Goal: Check status: Check status

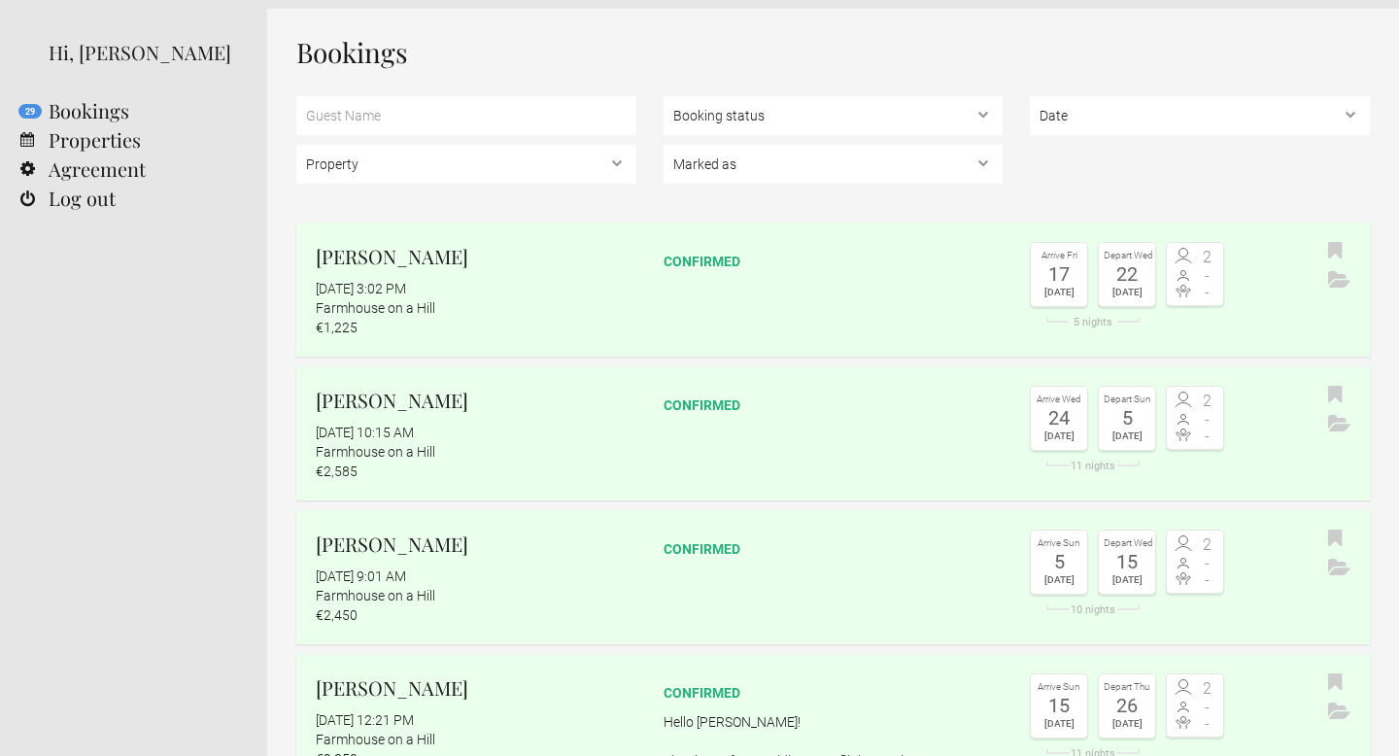
scroll to position [73, 0]
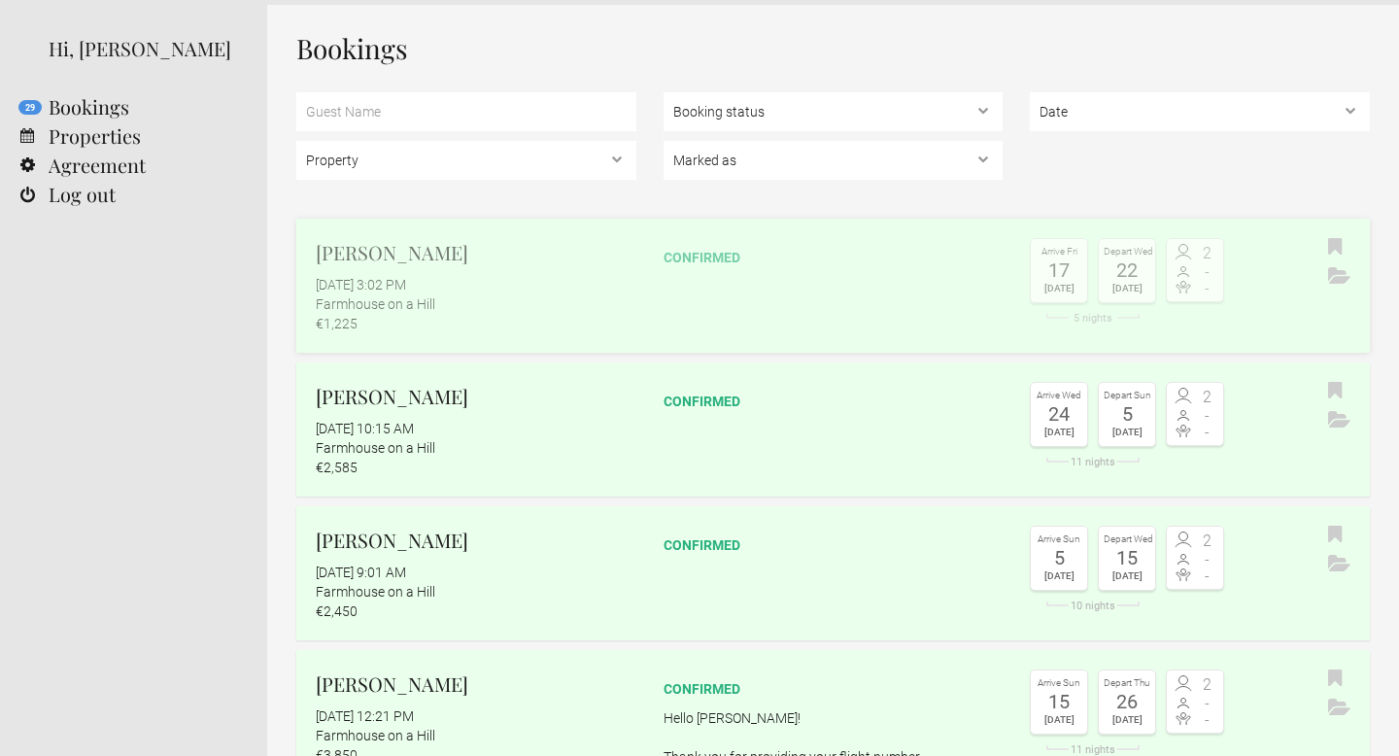
click at [478, 303] on div "Farmhouse on a Hill" at bounding box center [476, 303] width 321 height 19
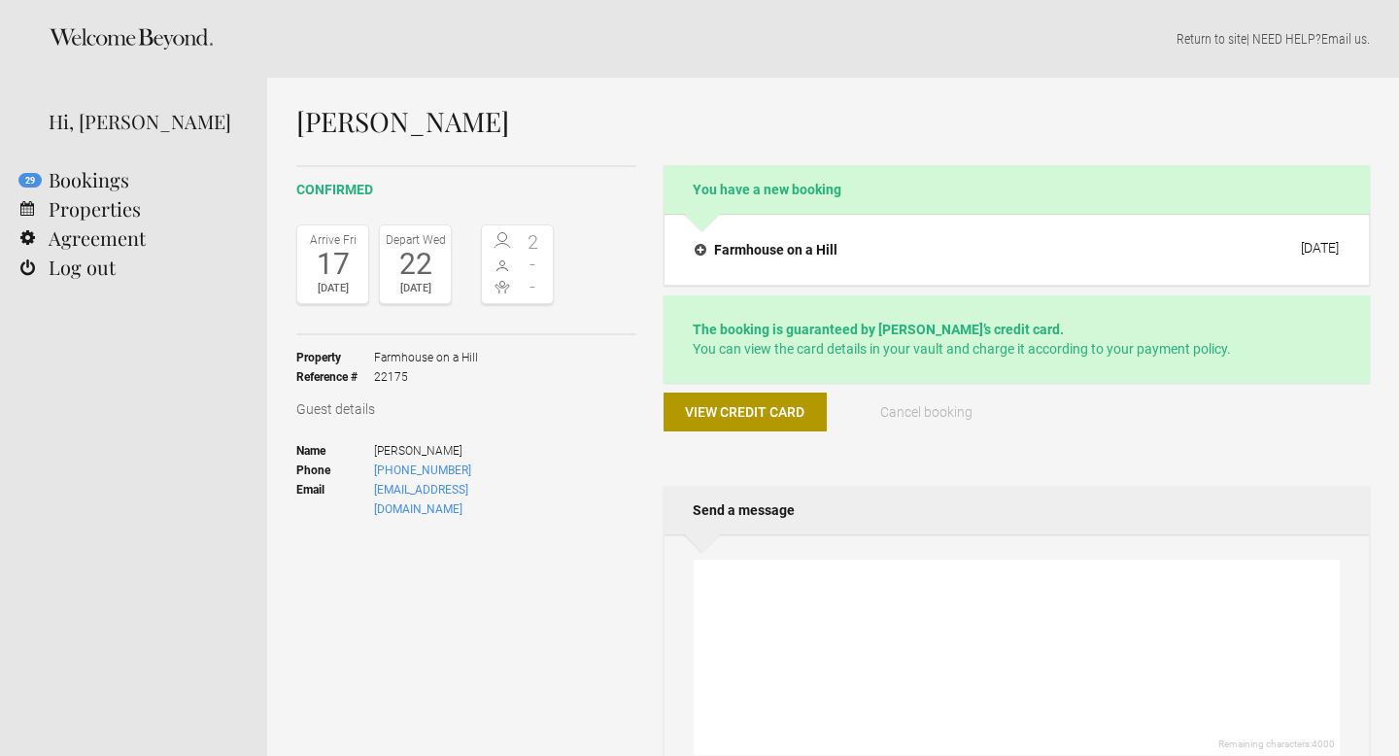
click at [415, 136] on h1 "[PERSON_NAME]" at bounding box center [832, 121] width 1073 height 29
click at [415, 136] on h1 "Martin Ringqvist" at bounding box center [832, 121] width 1073 height 29
copy div "Martin Ringqvist"
click at [797, 255] on h4 "Farmhouse on a Hill" at bounding box center [766, 249] width 143 height 19
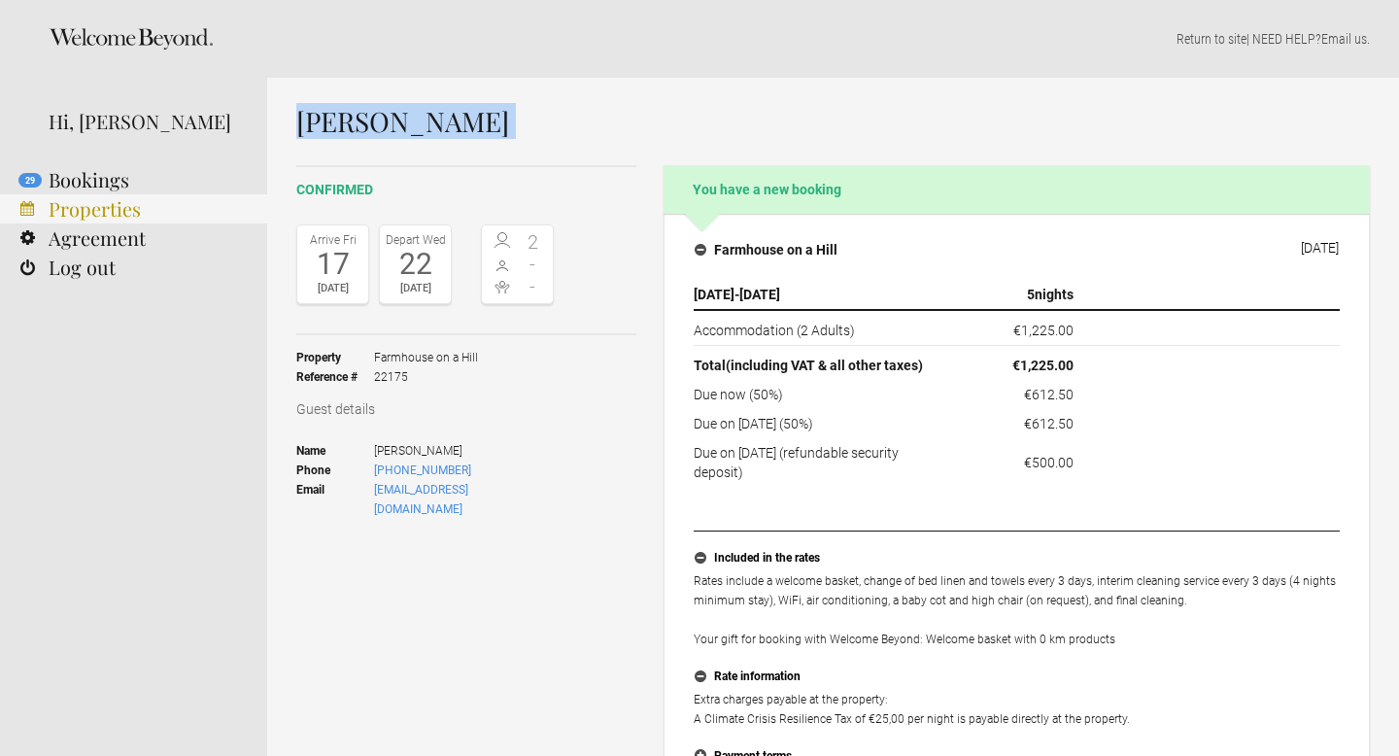
click at [42, 202] on link "Properties" at bounding box center [133, 208] width 267 height 29
click at [47, 177] on link "29 Bookings" at bounding box center [133, 179] width 267 height 29
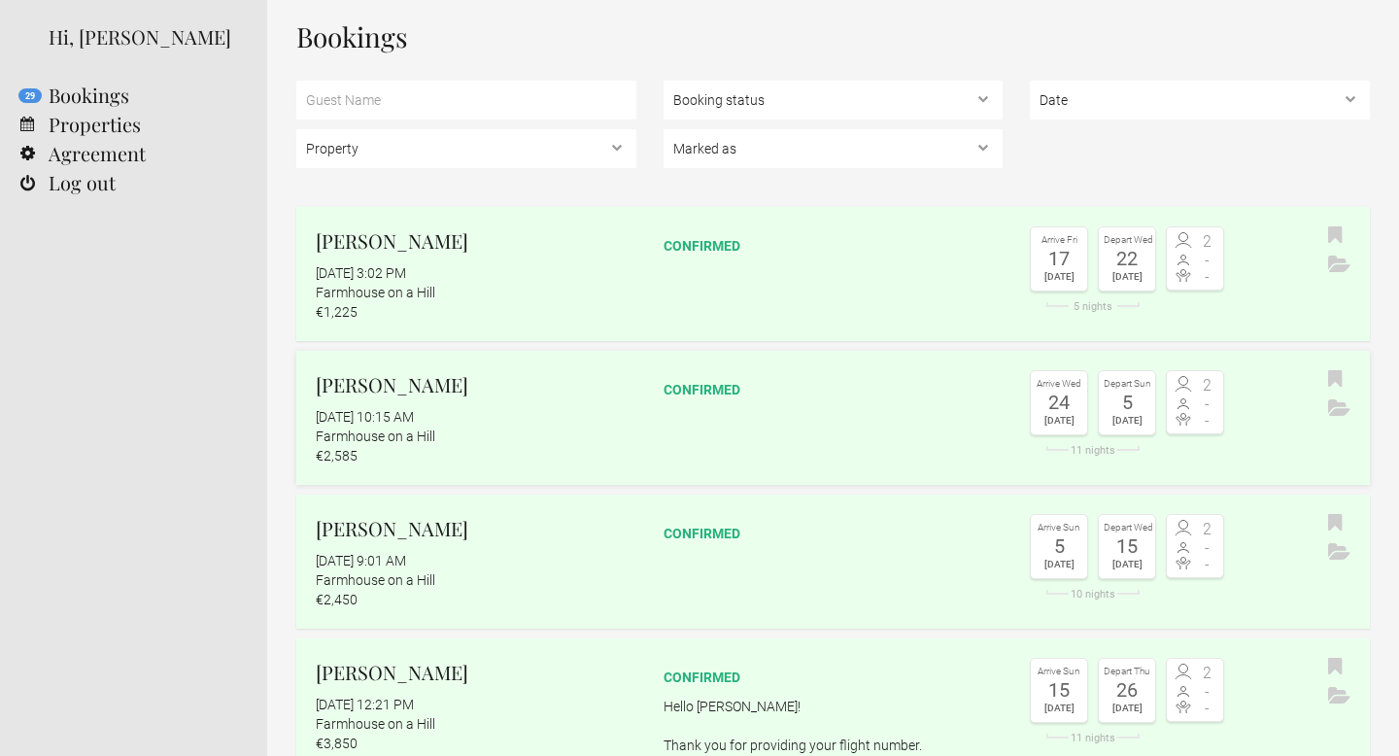
scroll to position [85, 0]
click at [414, 414] on flynt-date-display "September 4, 2025 at 10:15 AM" at bounding box center [365, 416] width 98 height 16
click at [443, 370] on h2 "Christopher Schumann" at bounding box center [476, 383] width 321 height 29
click at [472, 573] on div "Farmhouse on a Hill" at bounding box center [476, 578] width 321 height 19
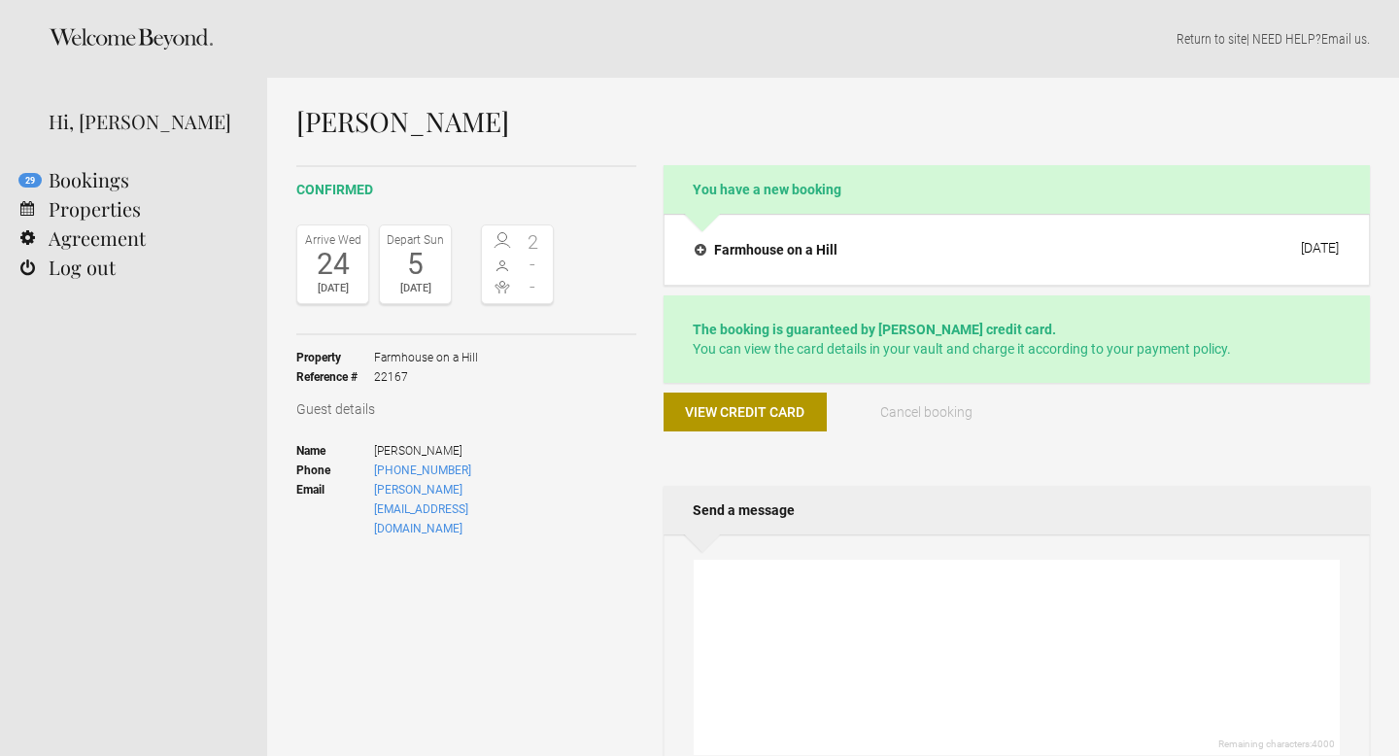
click at [793, 273] on div "Farmhouse on a Hill 3 September 2025 24 Sep 2025 - 5 Oct 2025 11 nights Accommo…" at bounding box center [1016, 250] width 706 height 72
click at [795, 253] on h4 "Farmhouse on a Hill" at bounding box center [766, 249] width 143 height 19
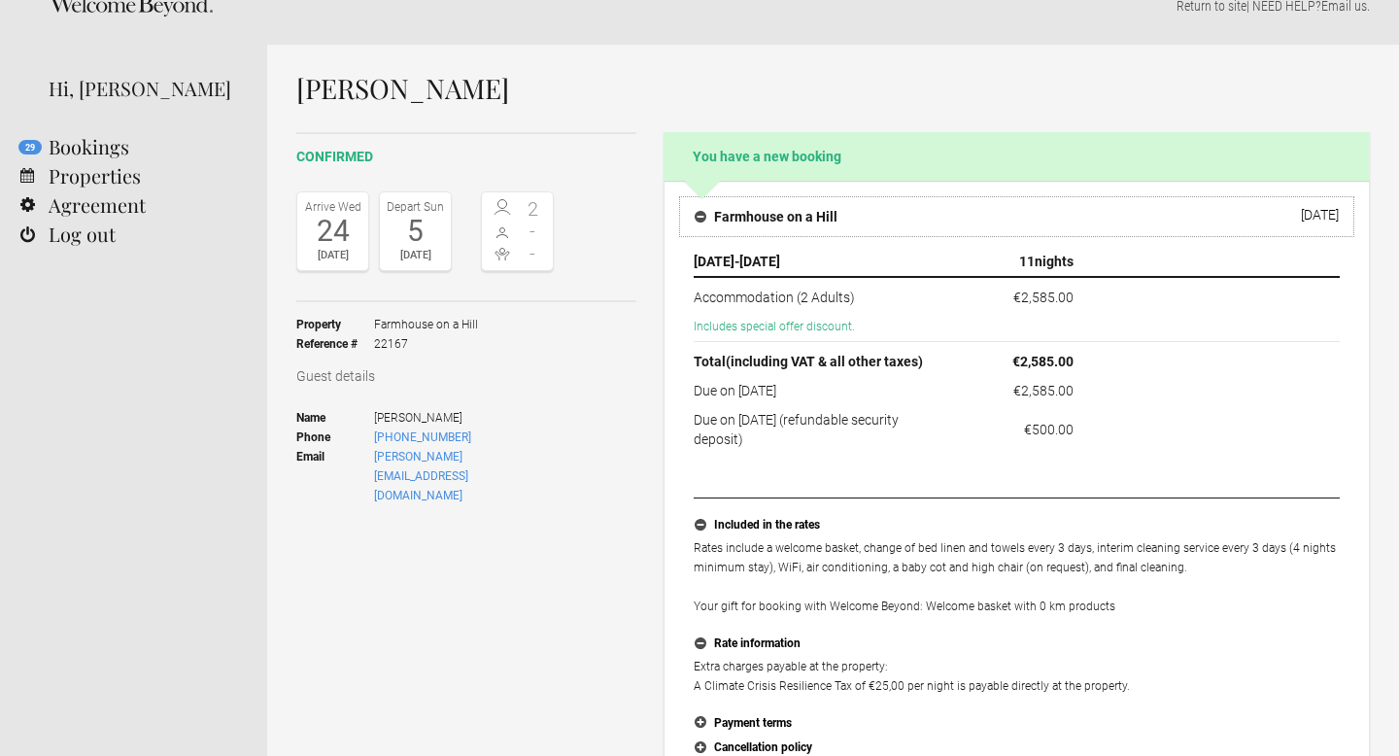
scroll to position [34, 0]
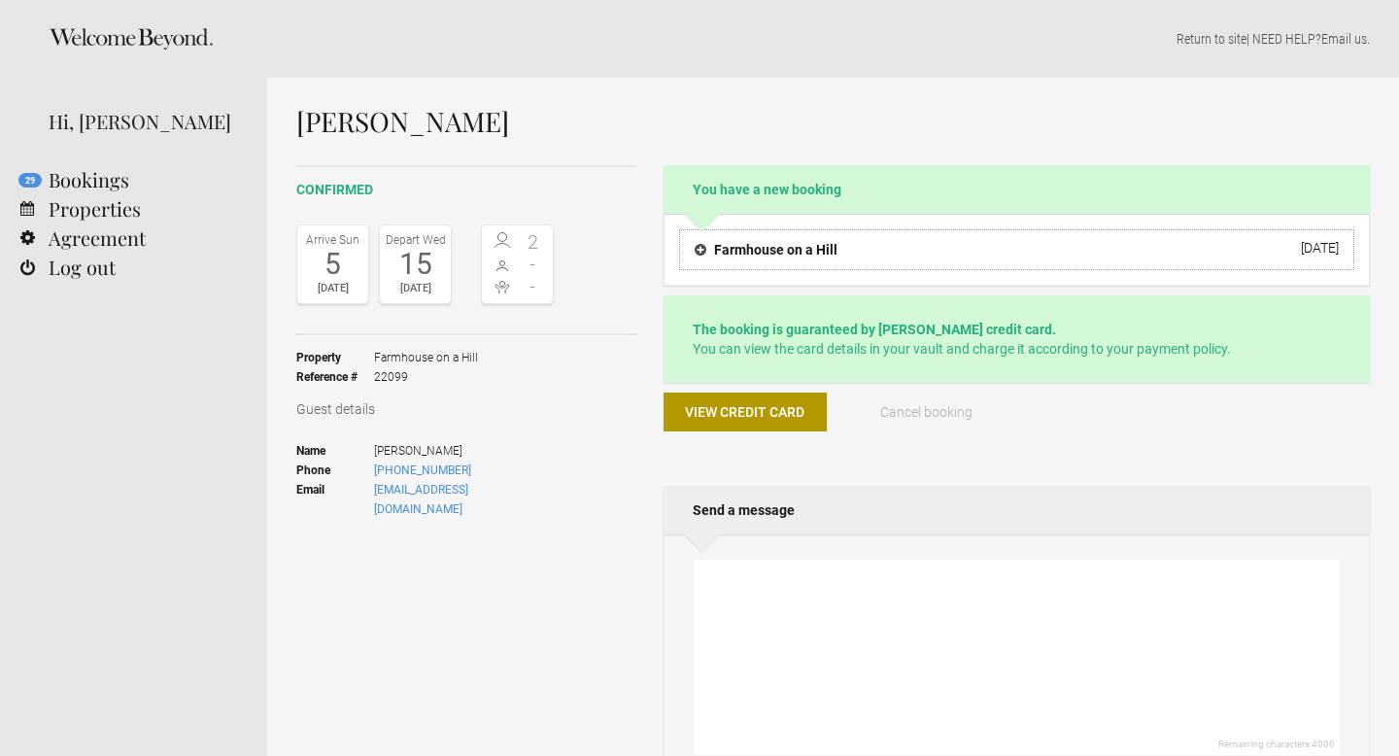
click at [740, 247] on h4 "Farmhouse on a Hill" at bounding box center [766, 249] width 143 height 19
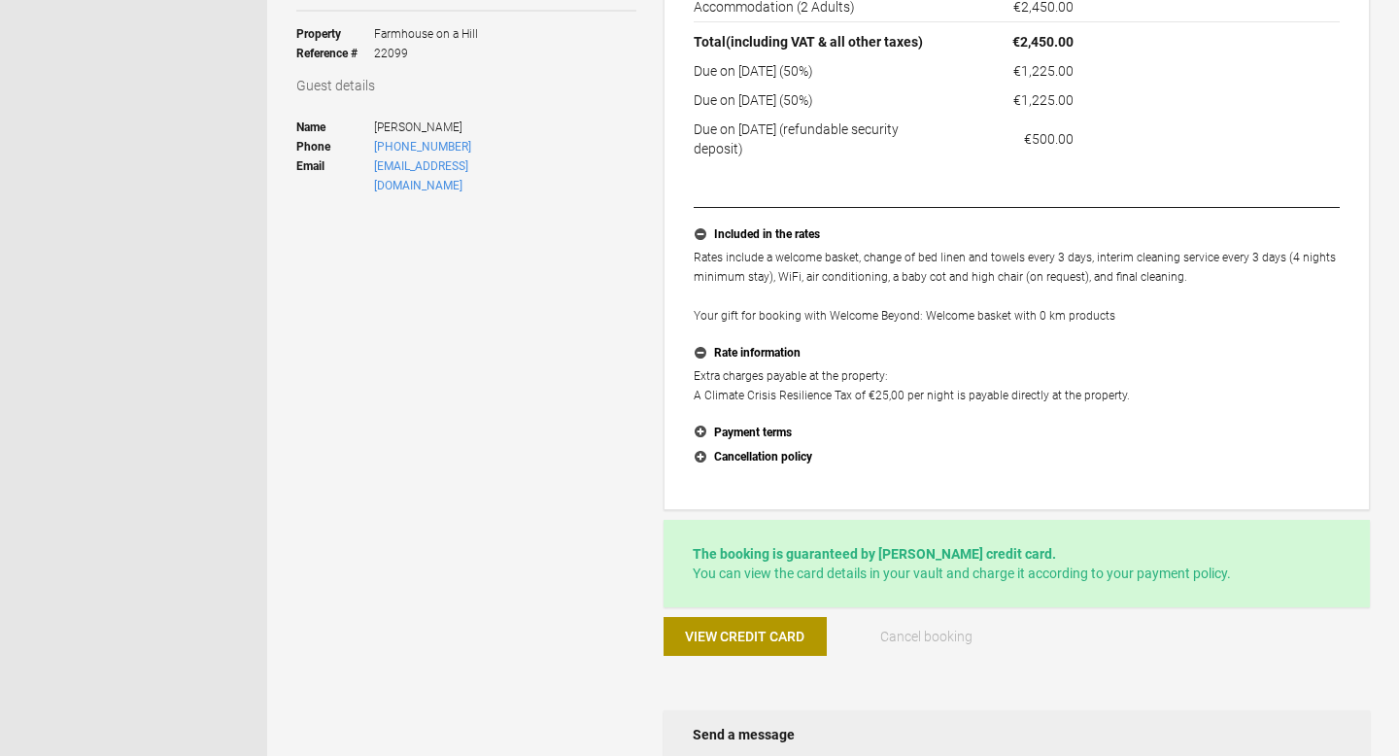
scroll to position [346, 0]
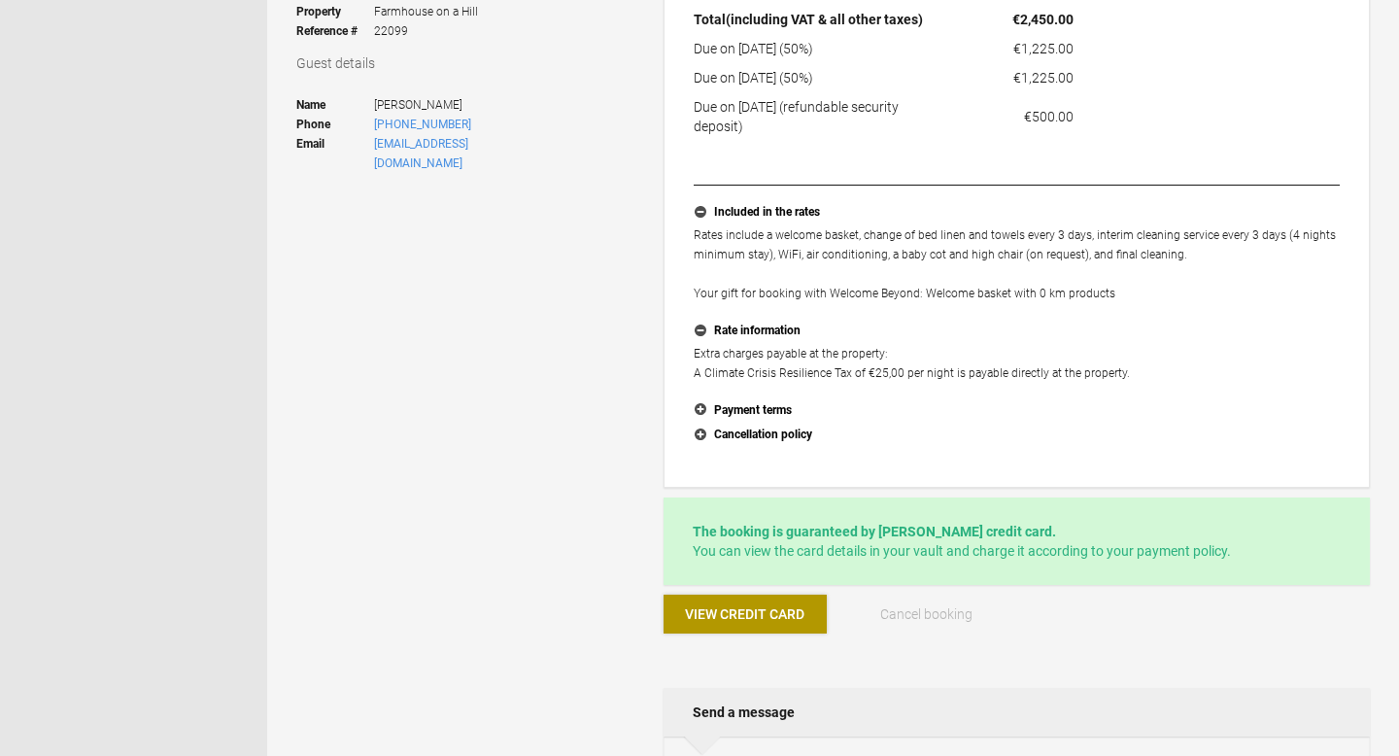
click at [770, 626] on button "View credit card" at bounding box center [744, 613] width 163 height 39
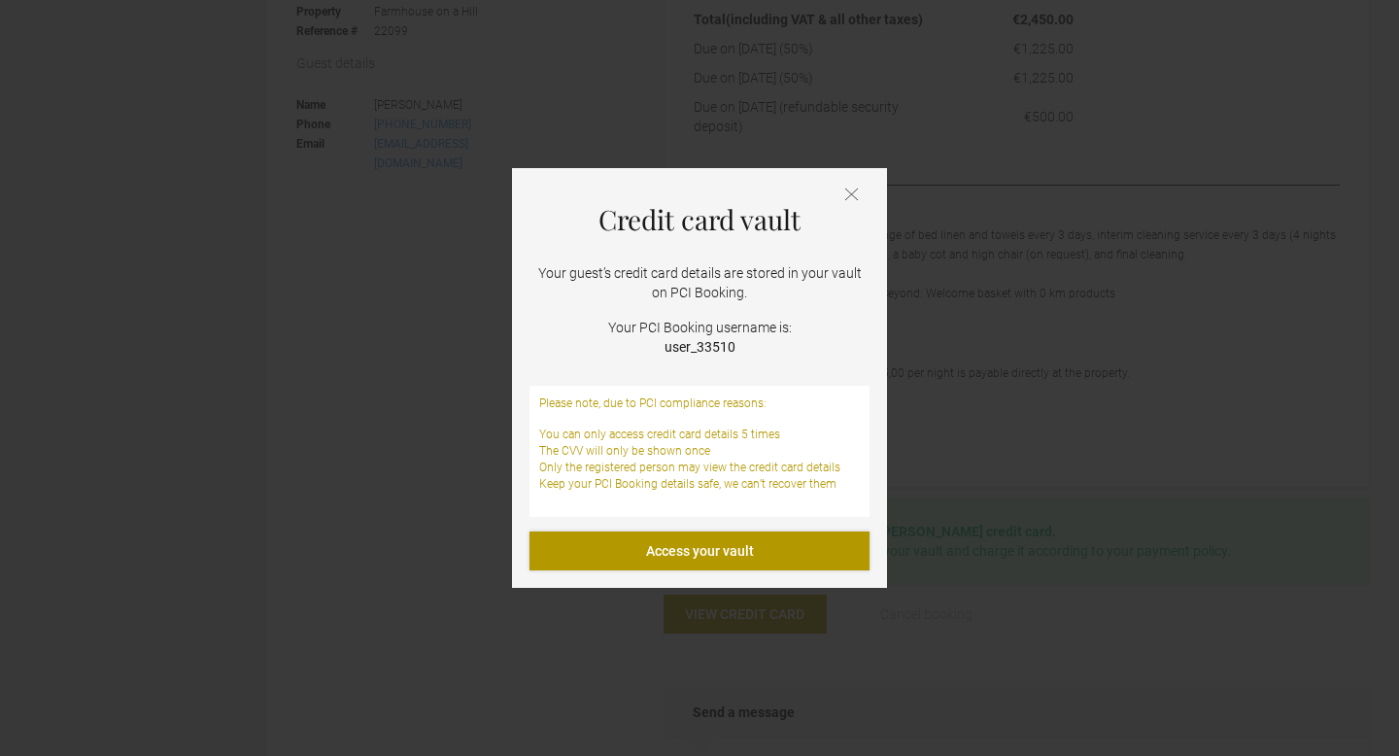
click at [733, 541] on link "Access your vault" at bounding box center [699, 550] width 340 height 39
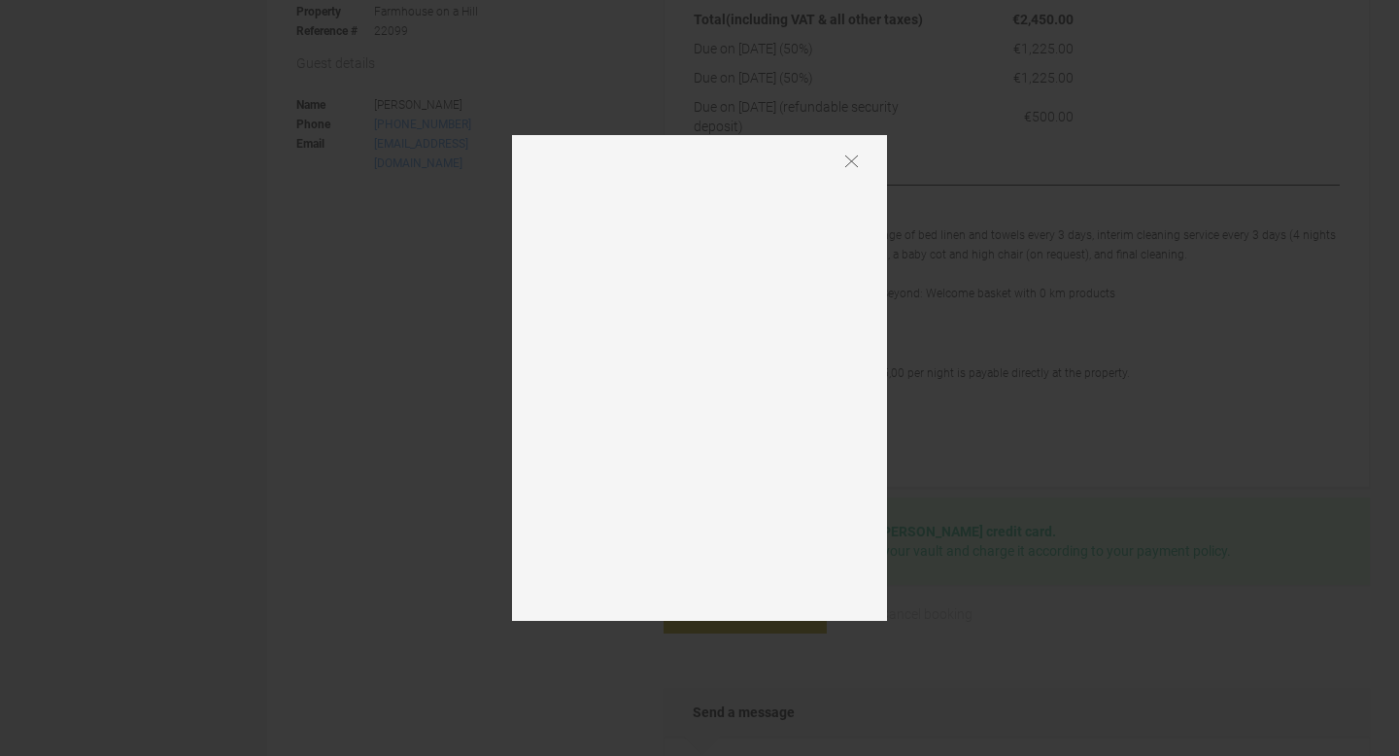
click at [860, 170] on div at bounding box center [699, 378] width 375 height 486
click at [847, 157] on img at bounding box center [851, 161] width 13 height 14
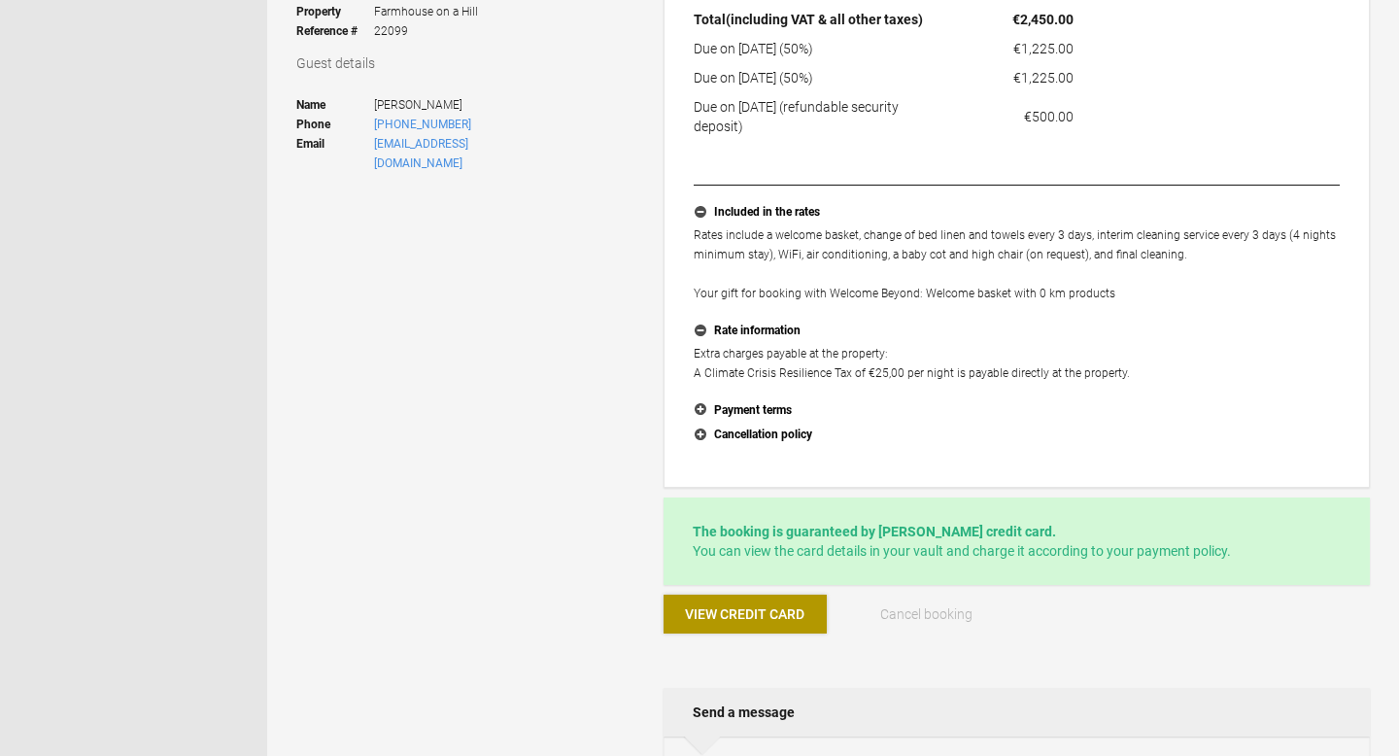
click at [728, 612] on span "View credit card" at bounding box center [744, 614] width 119 height 16
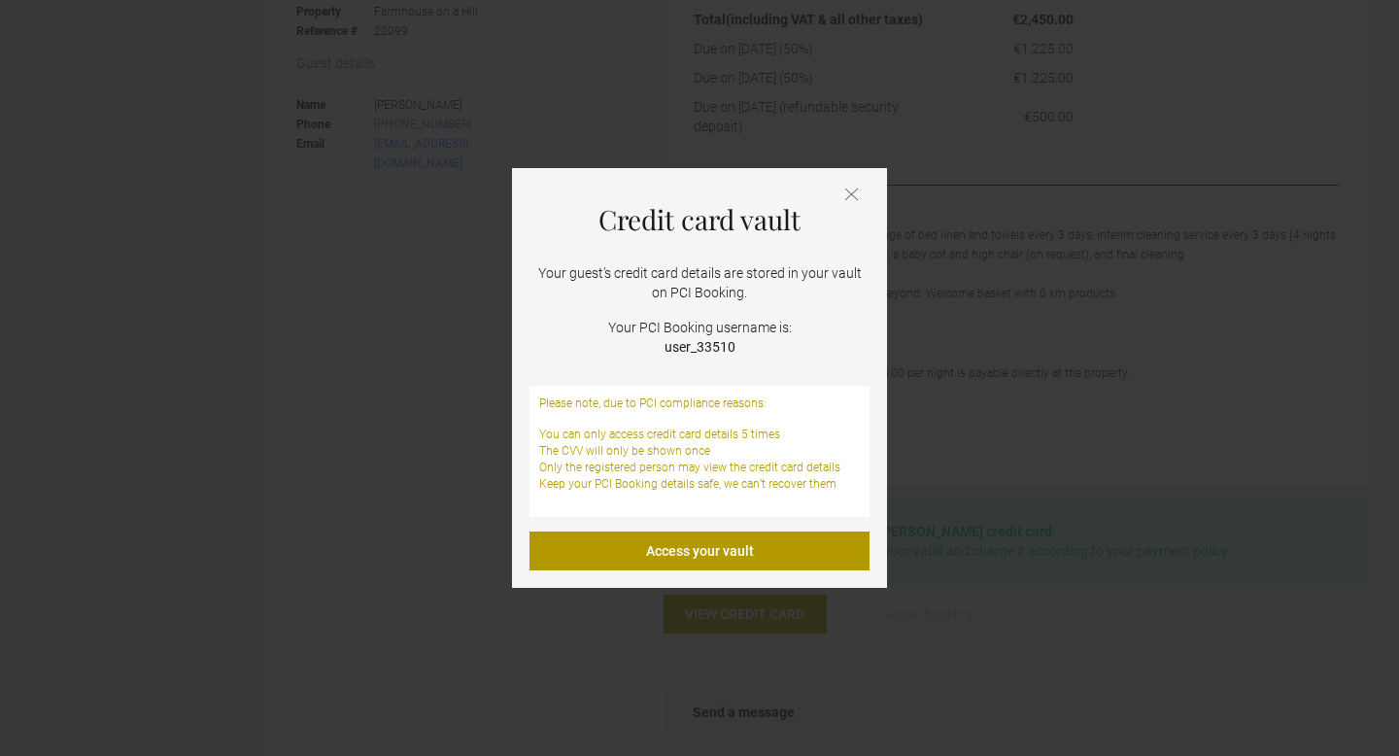
click at [659, 342] on p "Your PCI Booking username is: user_33510" at bounding box center [699, 337] width 340 height 39
copy strong "user_33510"
click at [693, 552] on link "Access your vault" at bounding box center [699, 550] width 340 height 39
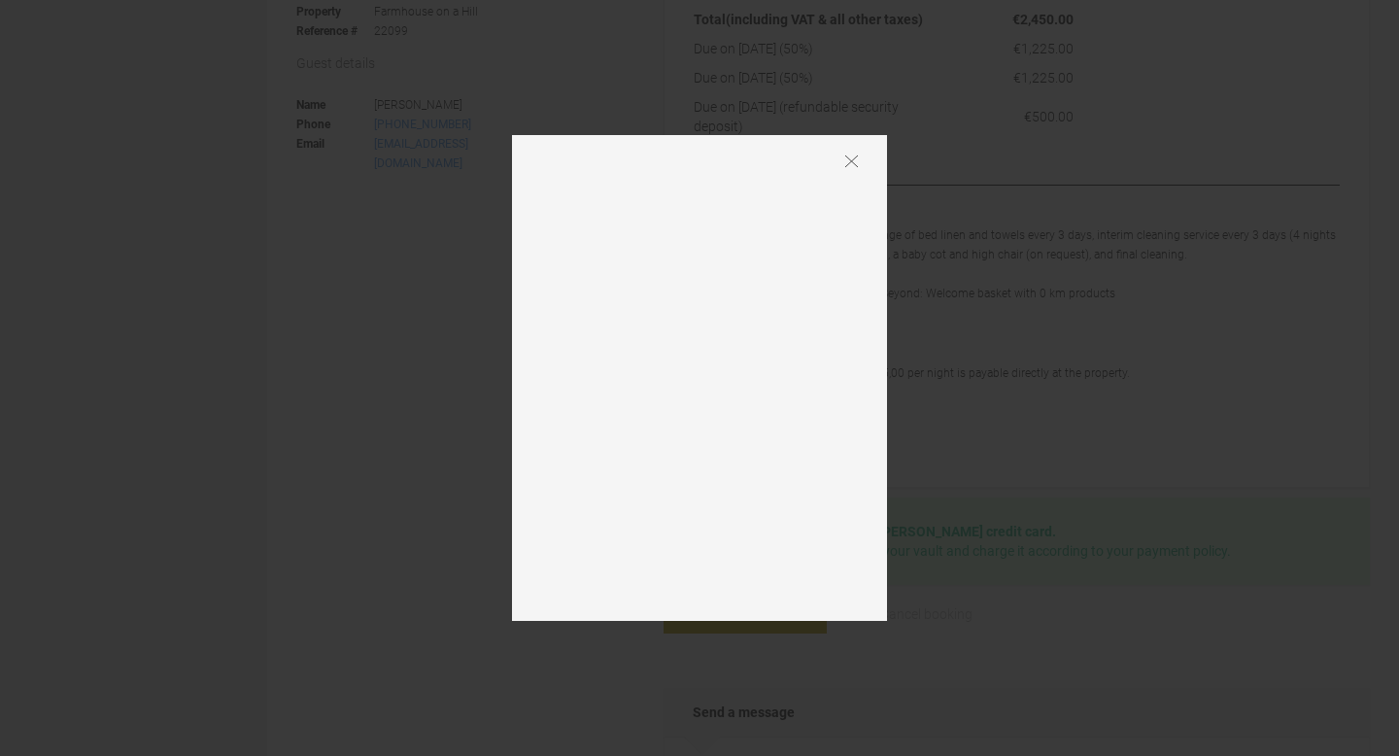
click at [854, 170] on div at bounding box center [699, 378] width 375 height 486
click at [849, 152] on div at bounding box center [699, 378] width 375 height 486
click at [849, 160] on img at bounding box center [851, 161] width 13 height 14
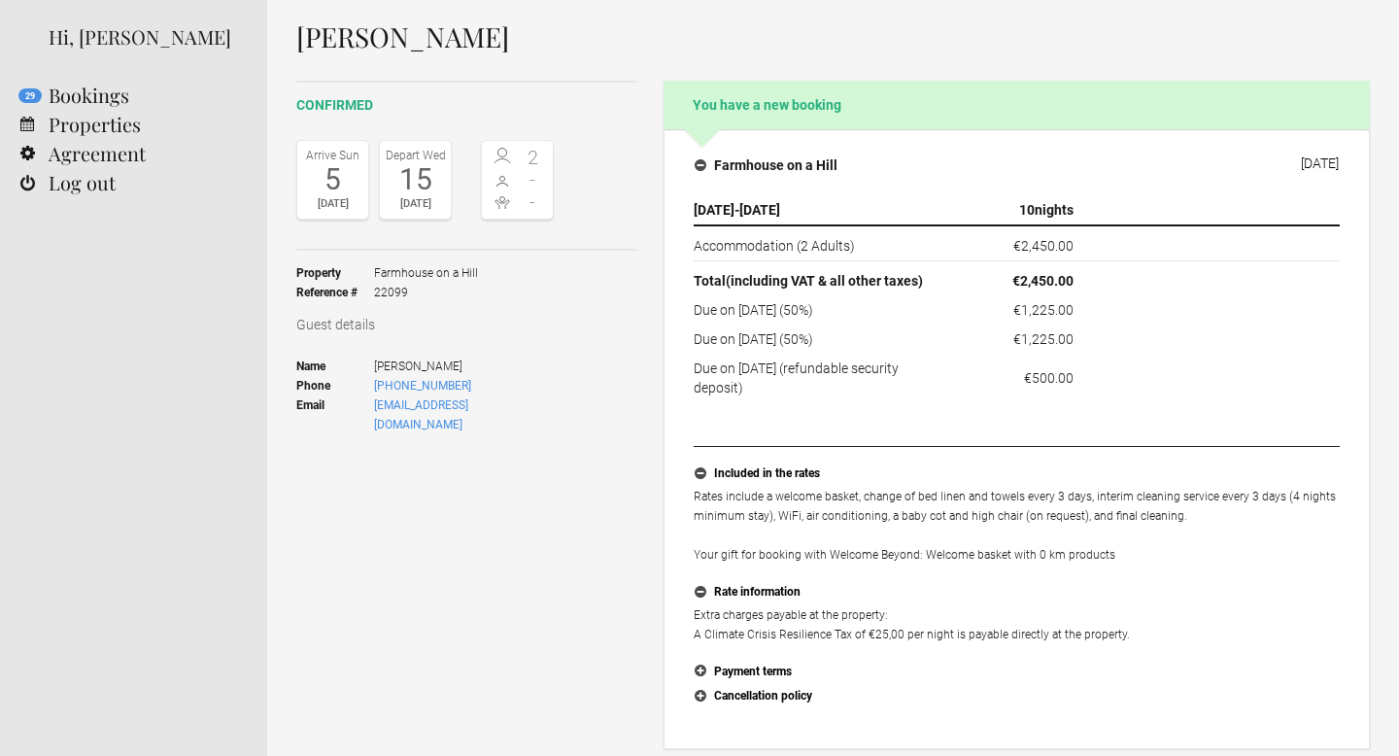
scroll to position [61, 0]
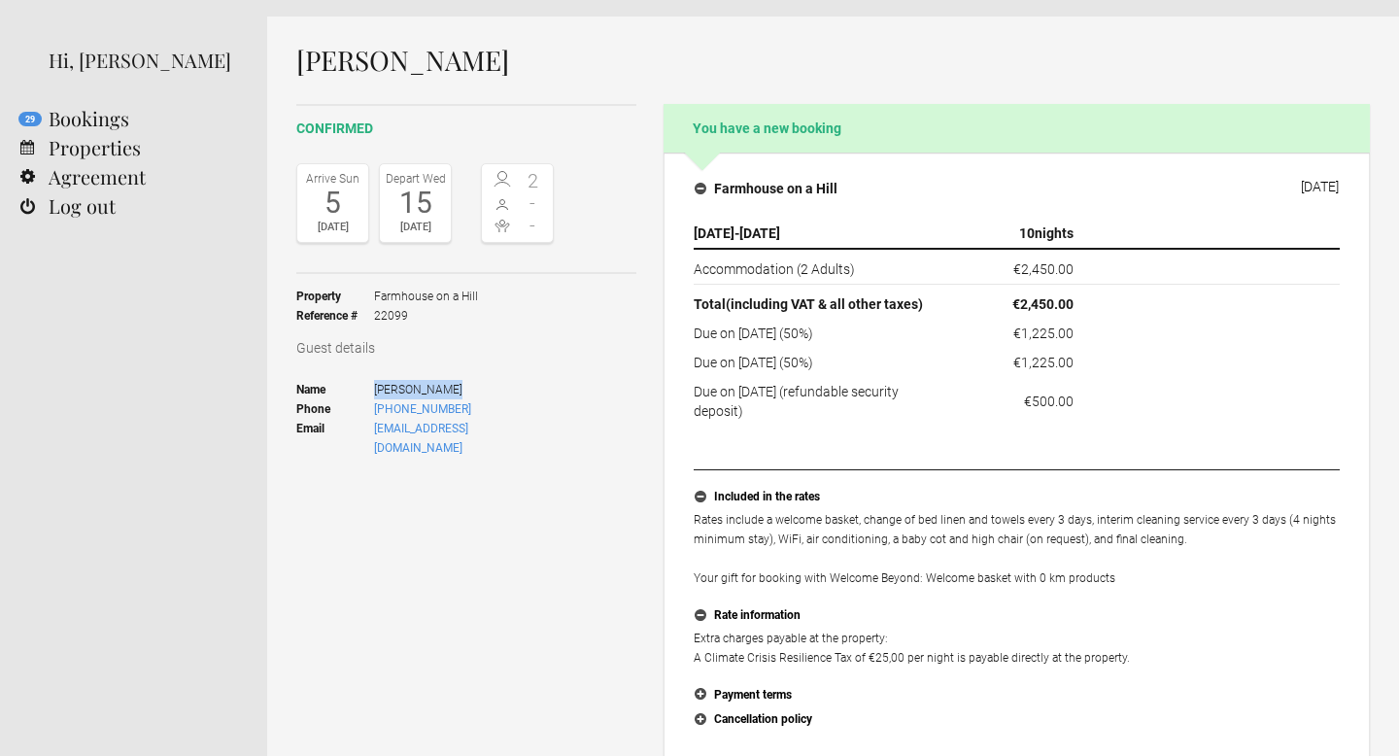
drag, startPoint x: 376, startPoint y: 382, endPoint x: 482, endPoint y: 382, distance: 105.9
click at [482, 382] on span "[PERSON_NAME]" at bounding box center [464, 389] width 180 height 19
copy span "[PERSON_NAME]"
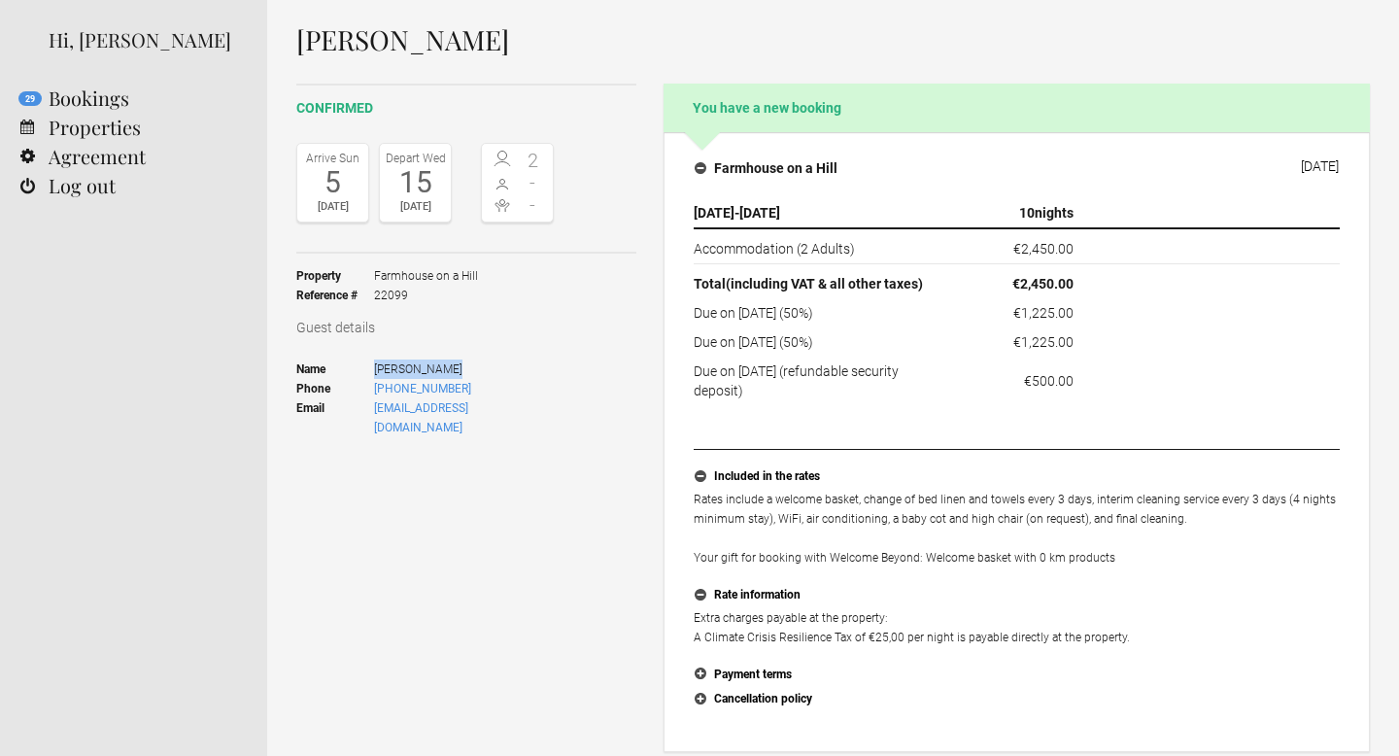
scroll to position [0, 0]
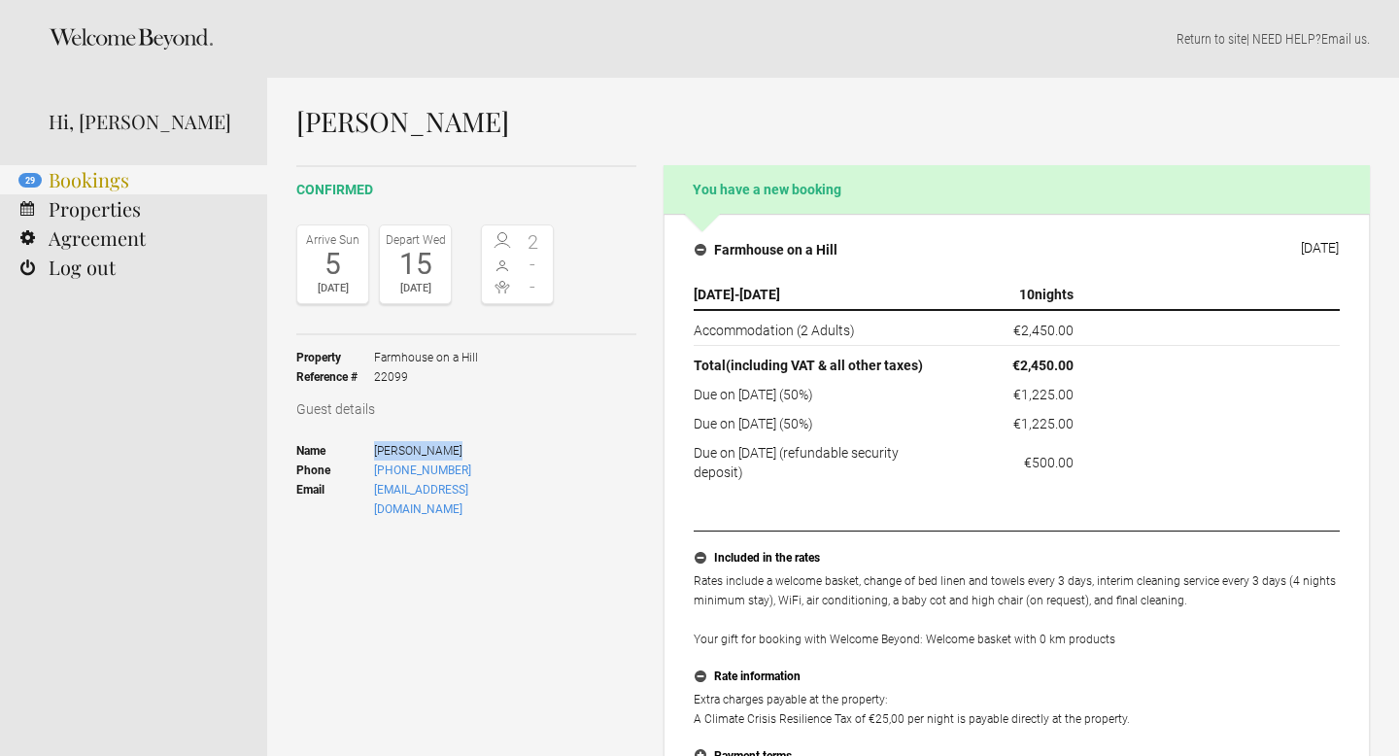
click at [128, 170] on link "29 Bookings" at bounding box center [133, 179] width 267 height 29
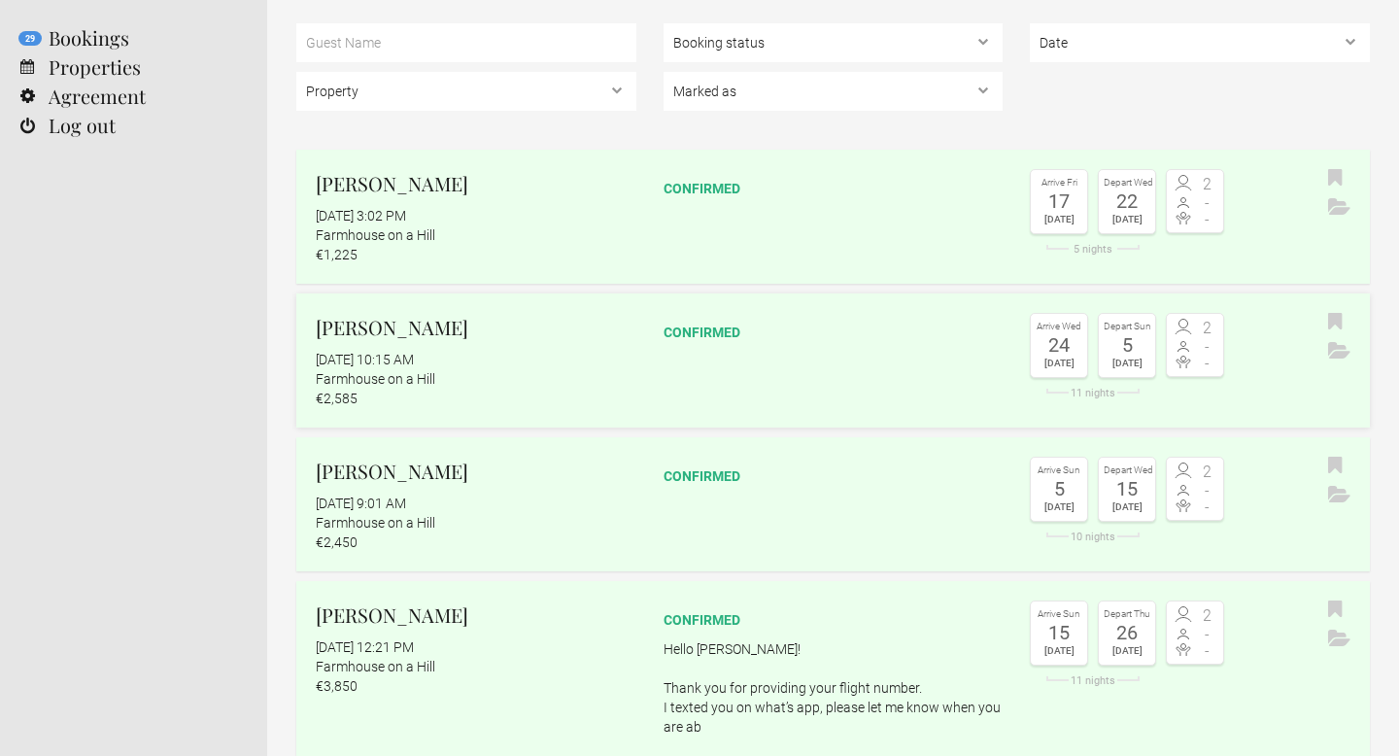
scroll to position [144, 0]
click at [786, 507] on link "Mona Ketterer August 25, 2025 at 9:01 AM Farmhouse on a Hill €2,450 confirmed A…" at bounding box center [832, 502] width 1073 height 134
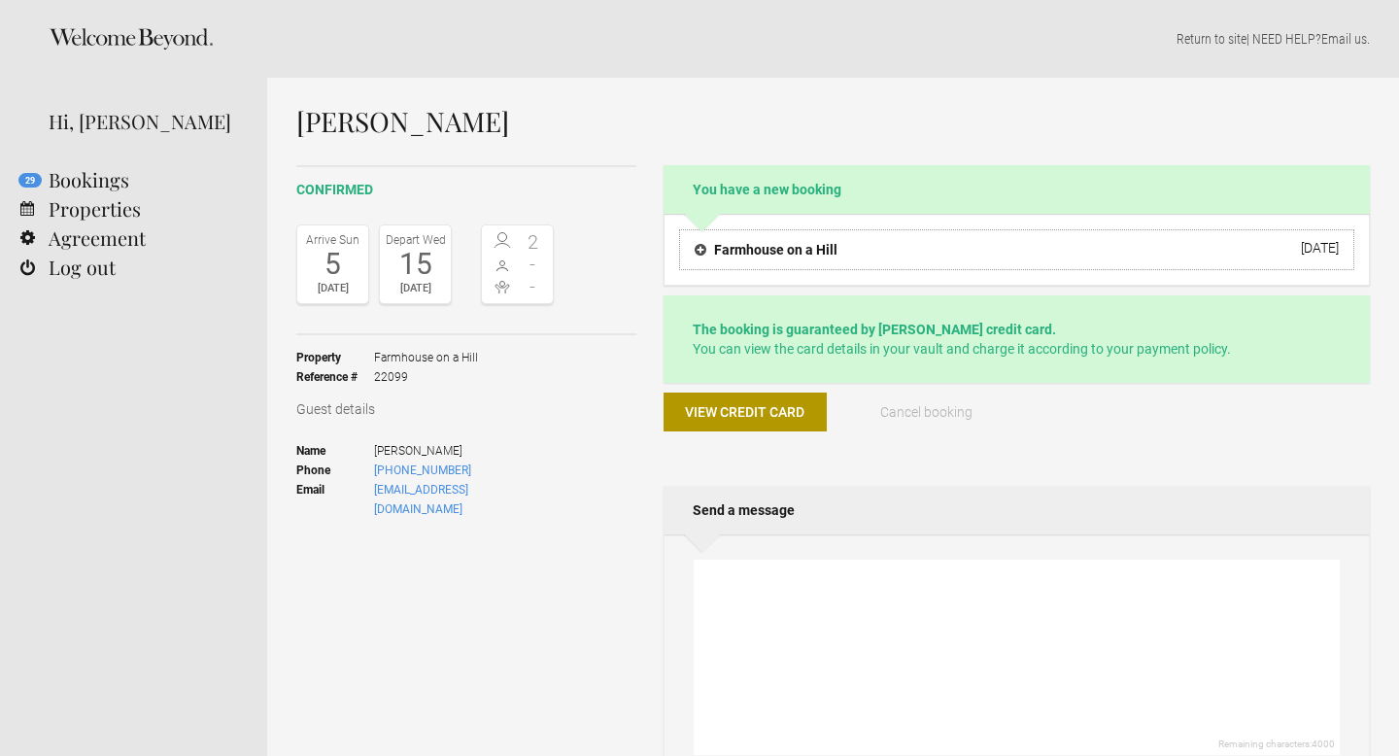
click at [793, 252] on h4 "Farmhouse on a Hill" at bounding box center [766, 249] width 143 height 19
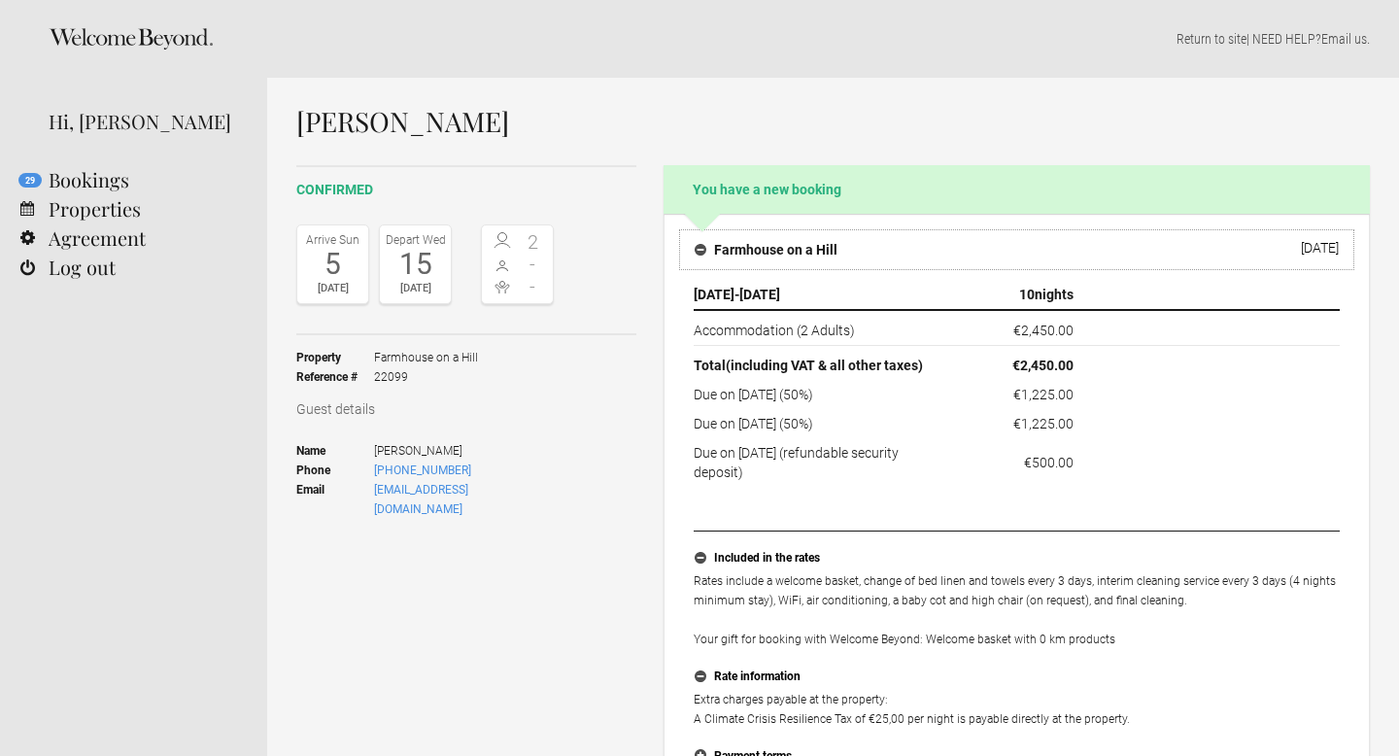
click at [793, 252] on h4 "Farmhouse on a Hill" at bounding box center [766, 249] width 143 height 19
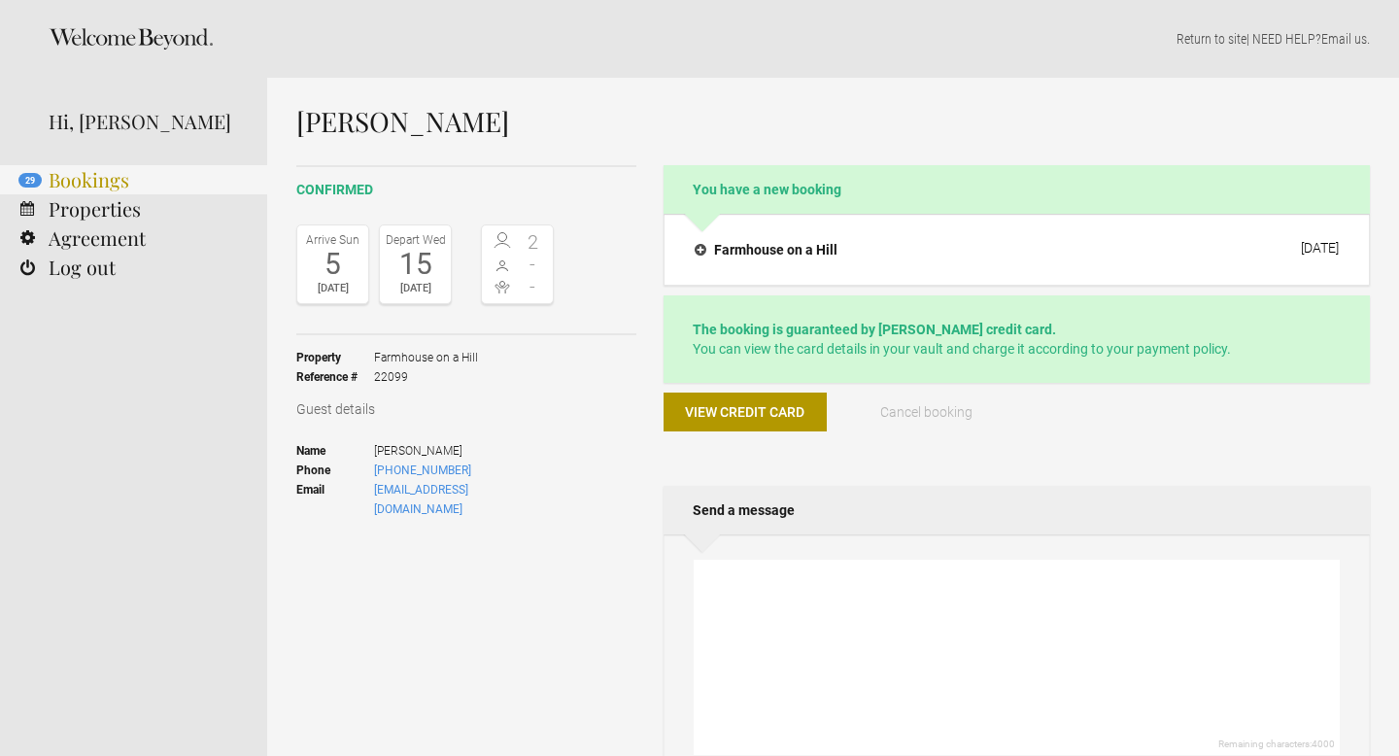
click at [87, 174] on link "29 Bookings" at bounding box center [133, 179] width 267 height 29
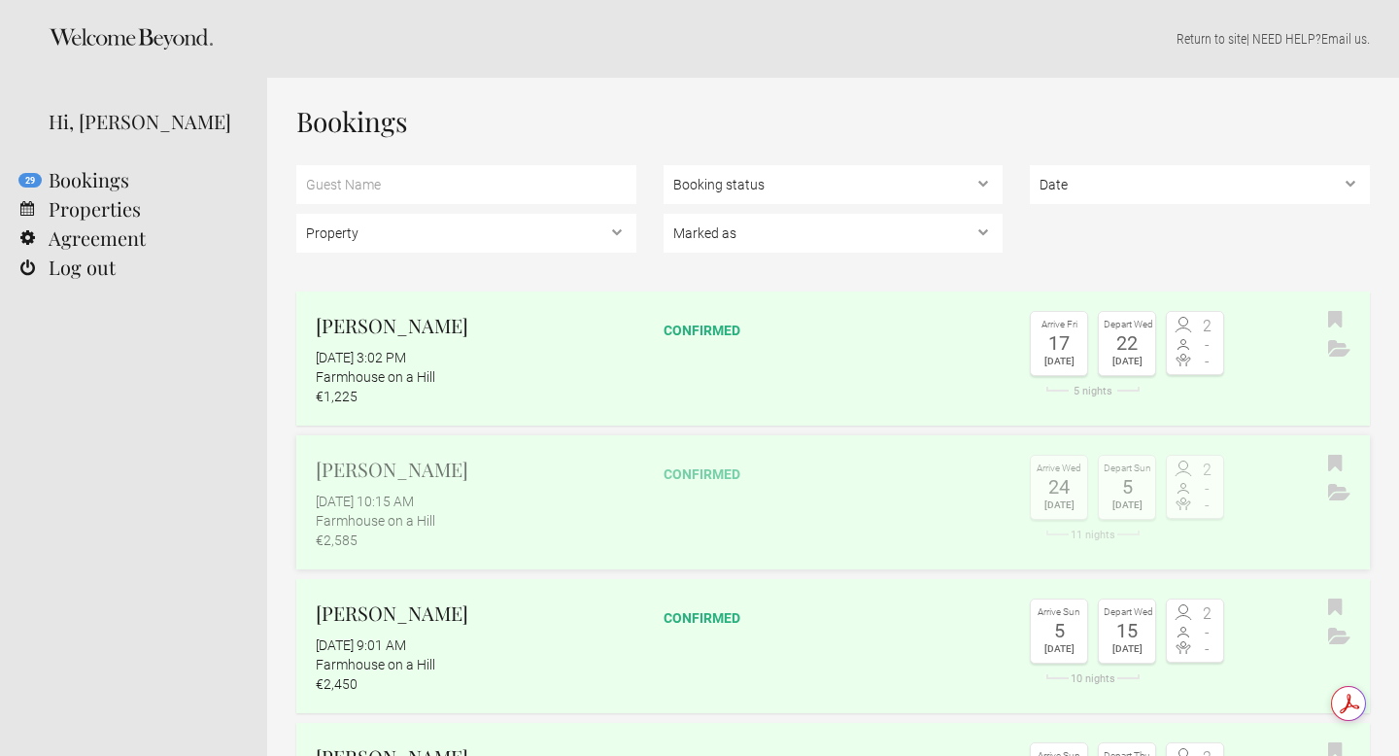
click at [470, 483] on h2 "[PERSON_NAME]" at bounding box center [476, 469] width 321 height 29
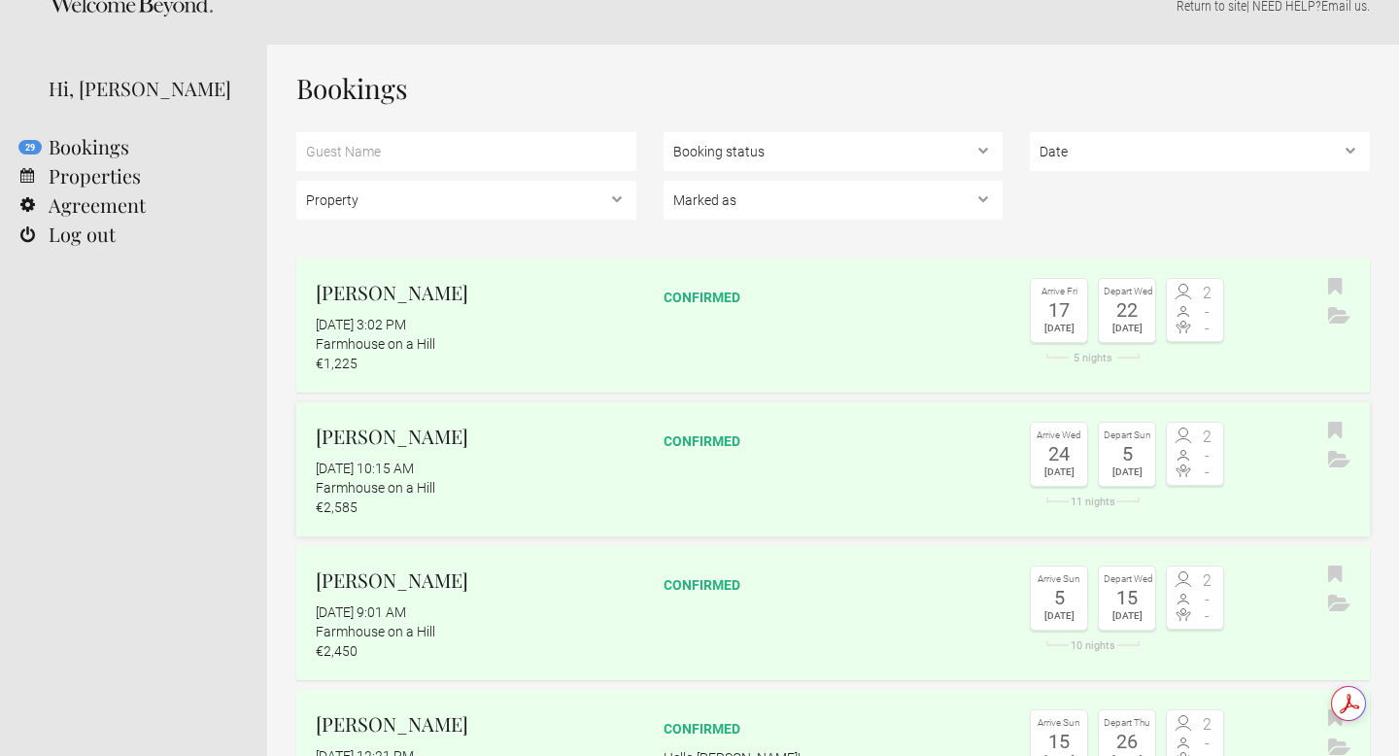
scroll to position [36, 0]
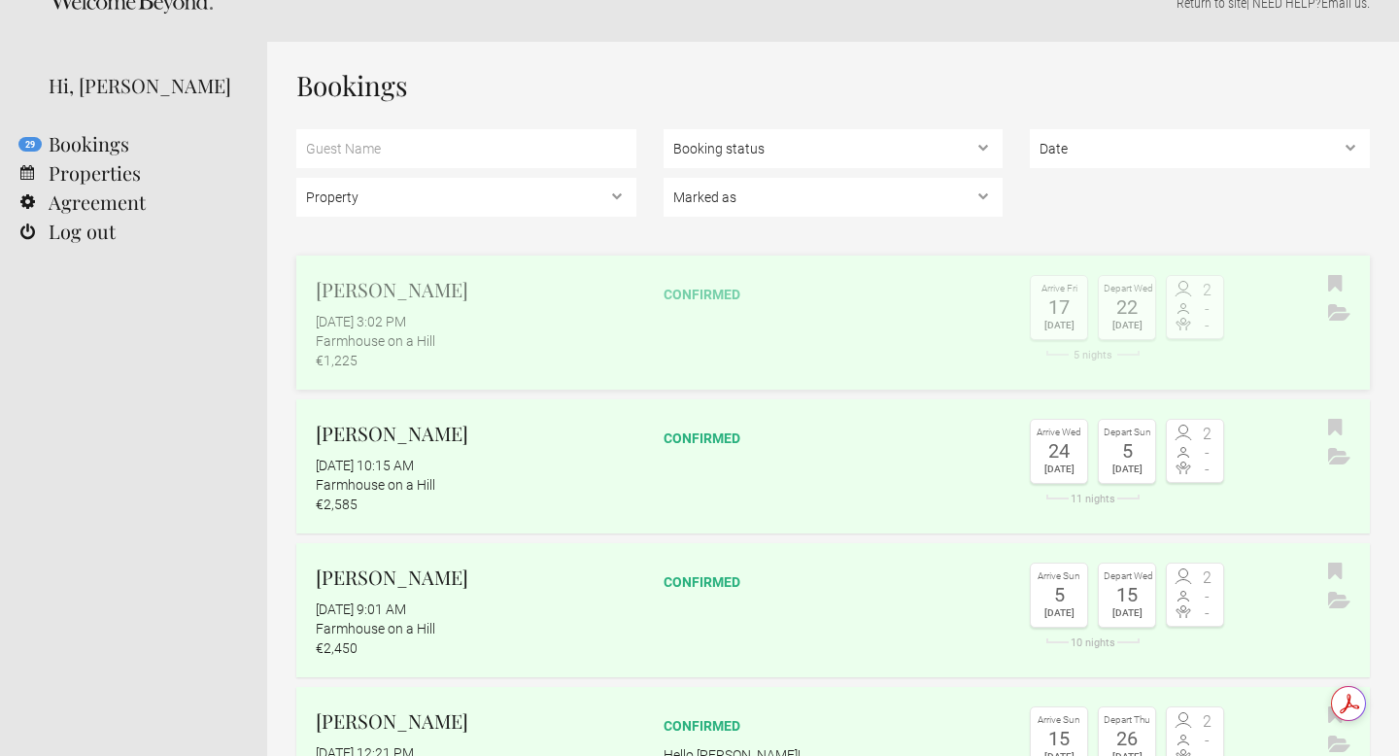
click at [511, 374] on link "[PERSON_NAME] [DATE] 3:02 PM Farmhouse on a Hill €1,225 confirmed Arrive [DATE]…" at bounding box center [832, 322] width 1073 height 134
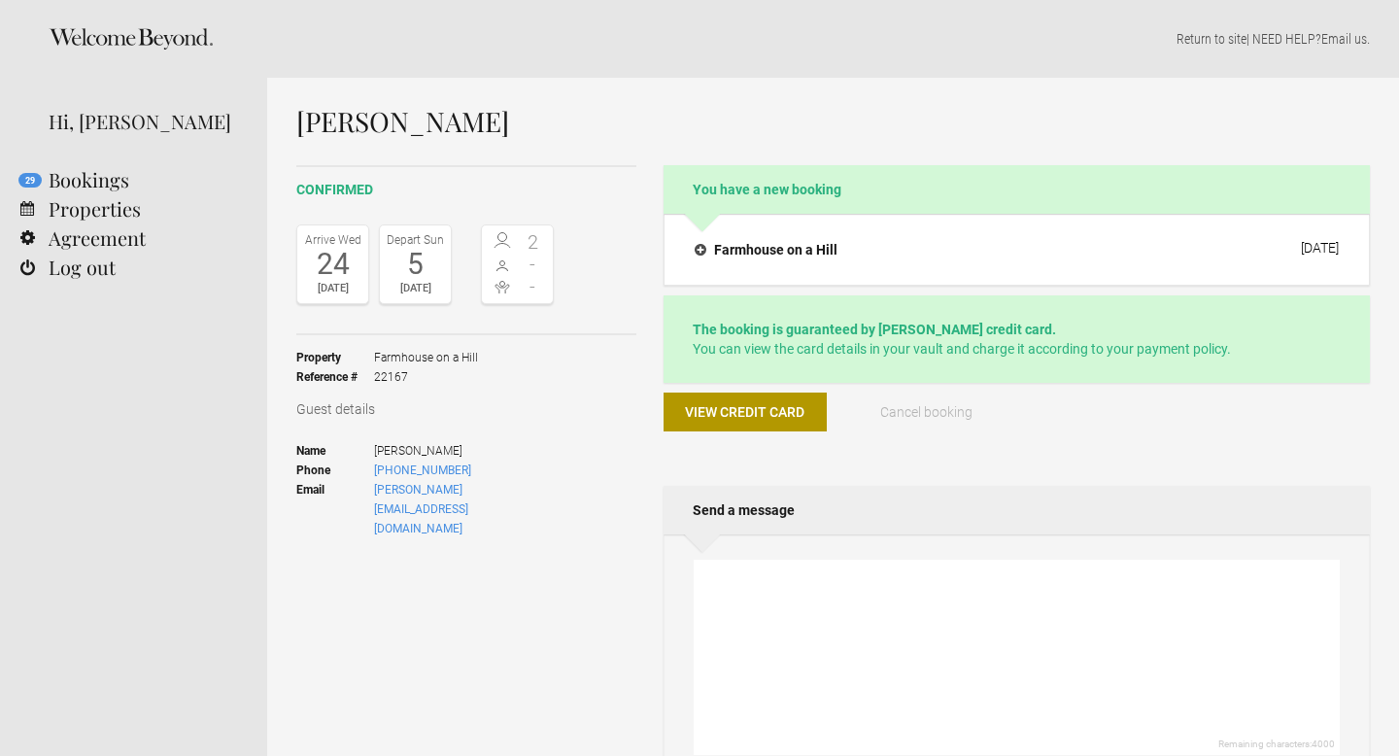
click at [417, 457] on span "[PERSON_NAME]" at bounding box center [464, 450] width 180 height 19
copy ul "[PERSON_NAME]"
click at [764, 244] on h4 "Farmhouse on a Hill" at bounding box center [766, 249] width 143 height 19
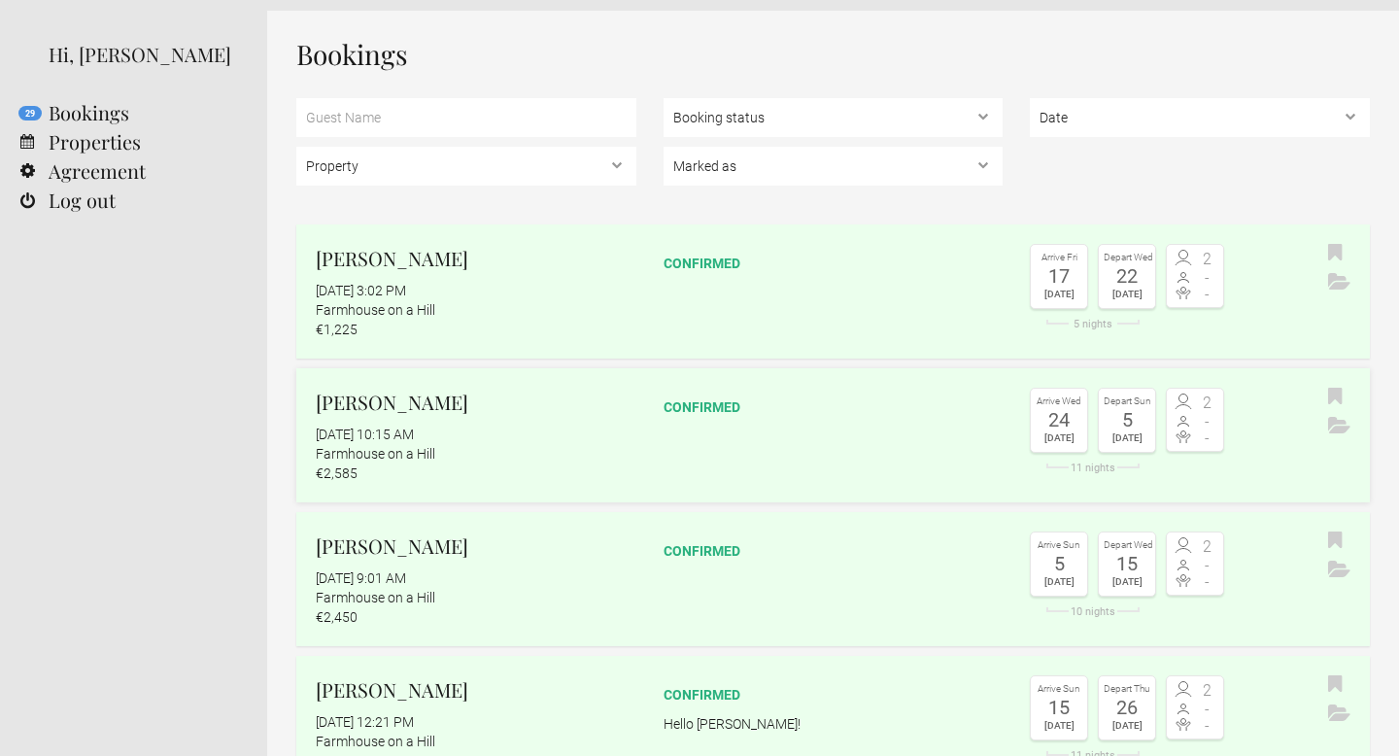
scroll to position [84, 0]
